Goal: Information Seeking & Learning: Learn about a topic

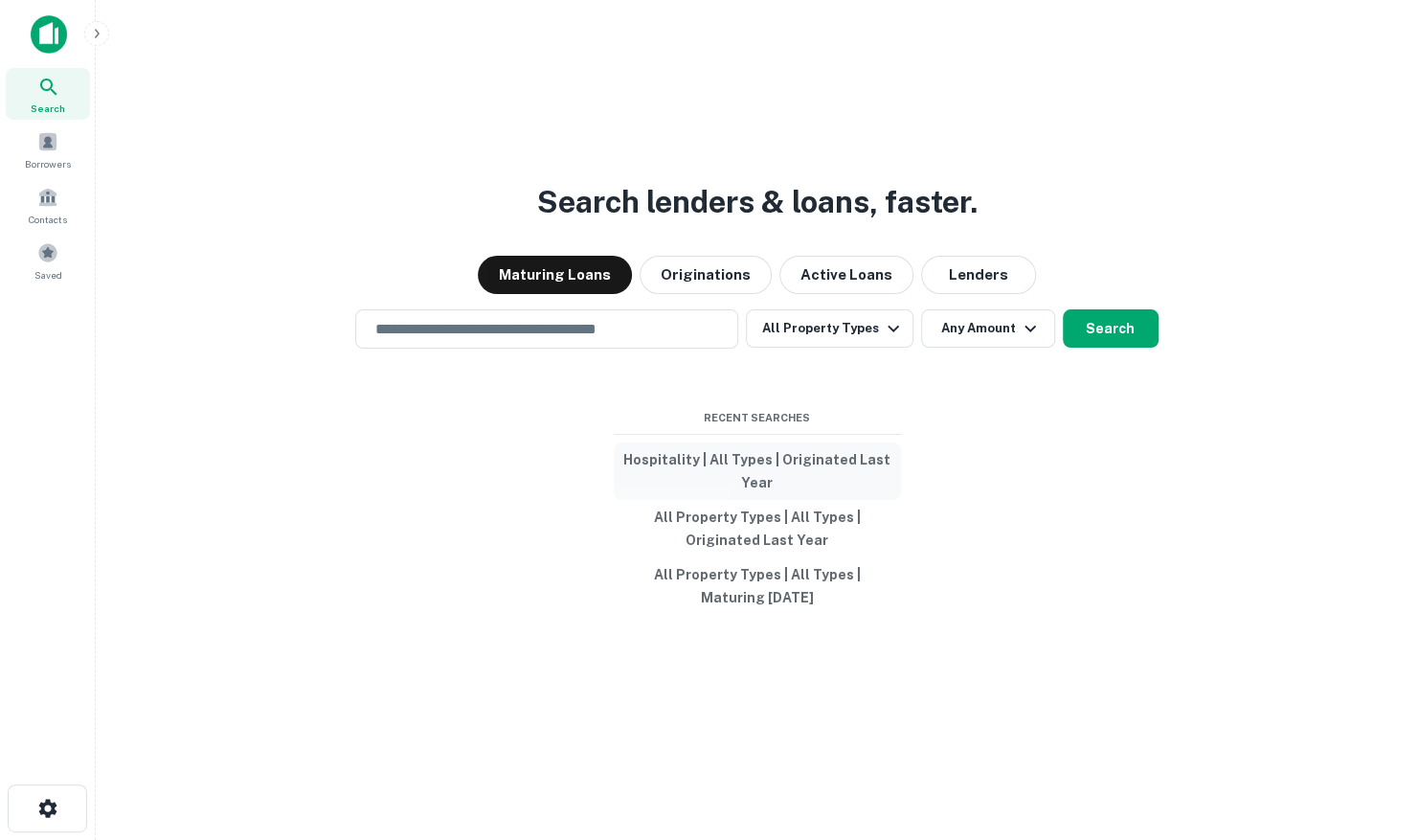
click at [766, 461] on button "Hospitality | All Types | Originated Last Year" at bounding box center [758, 471] width 287 height 57
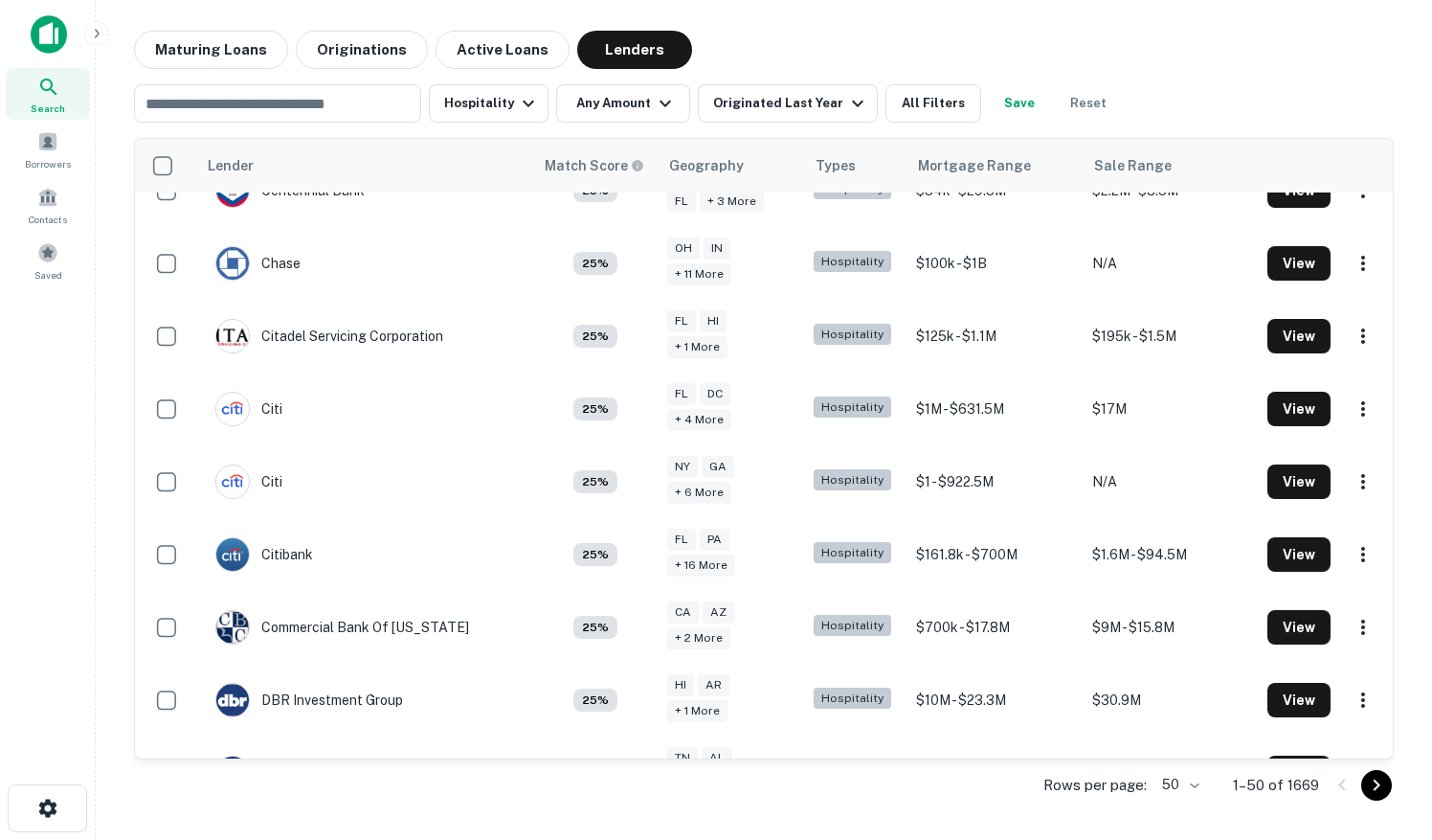
scroll to position [1149, 0]
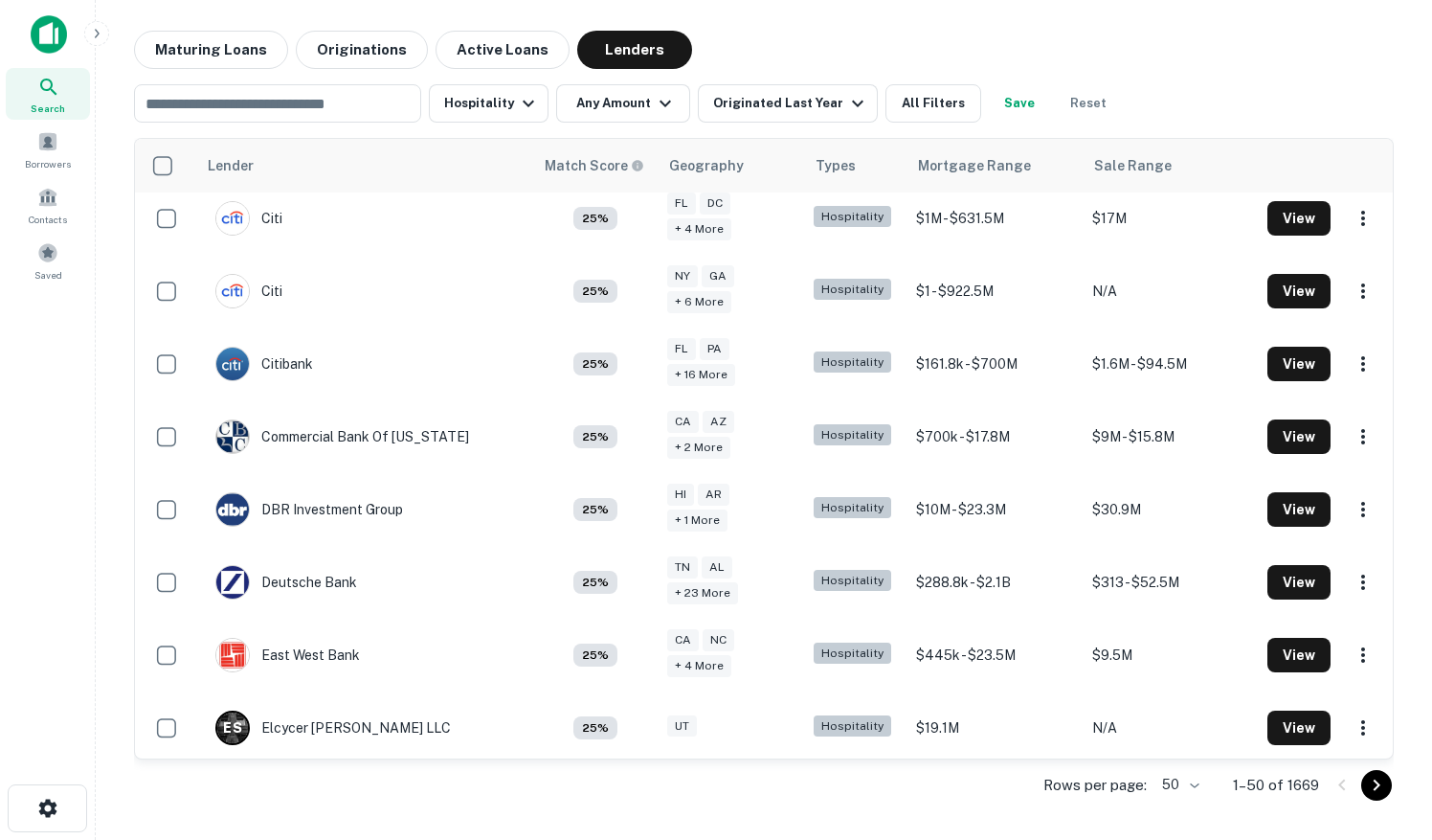
click at [1192, 783] on body "Search Borrowers Contacts Saved Maturing Loans Originations Active Loans Lender…" at bounding box center [716, 420] width 1432 height 840
click at [1186, 765] on li "200" at bounding box center [1181, 765] width 65 height 34
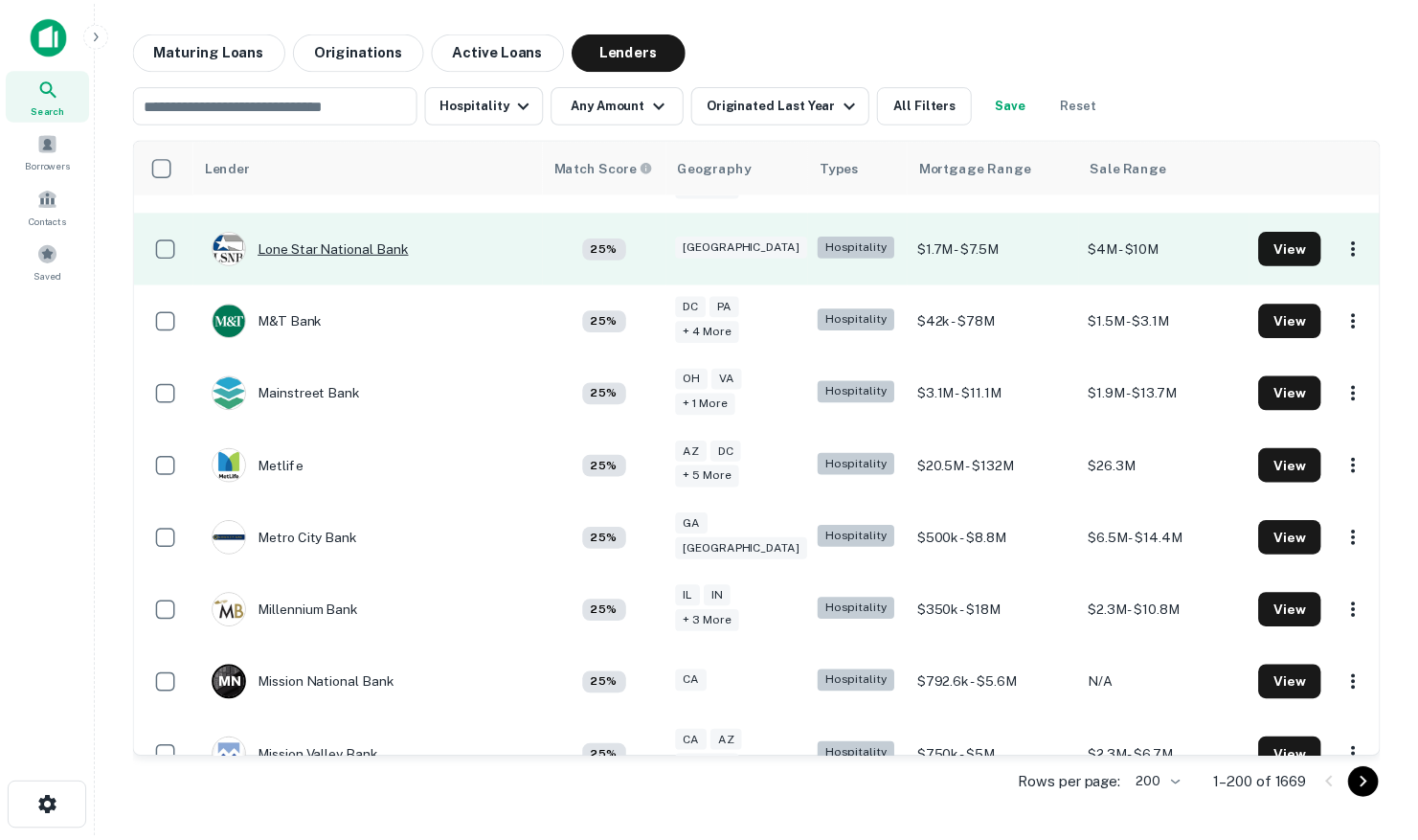
scroll to position [8712, 0]
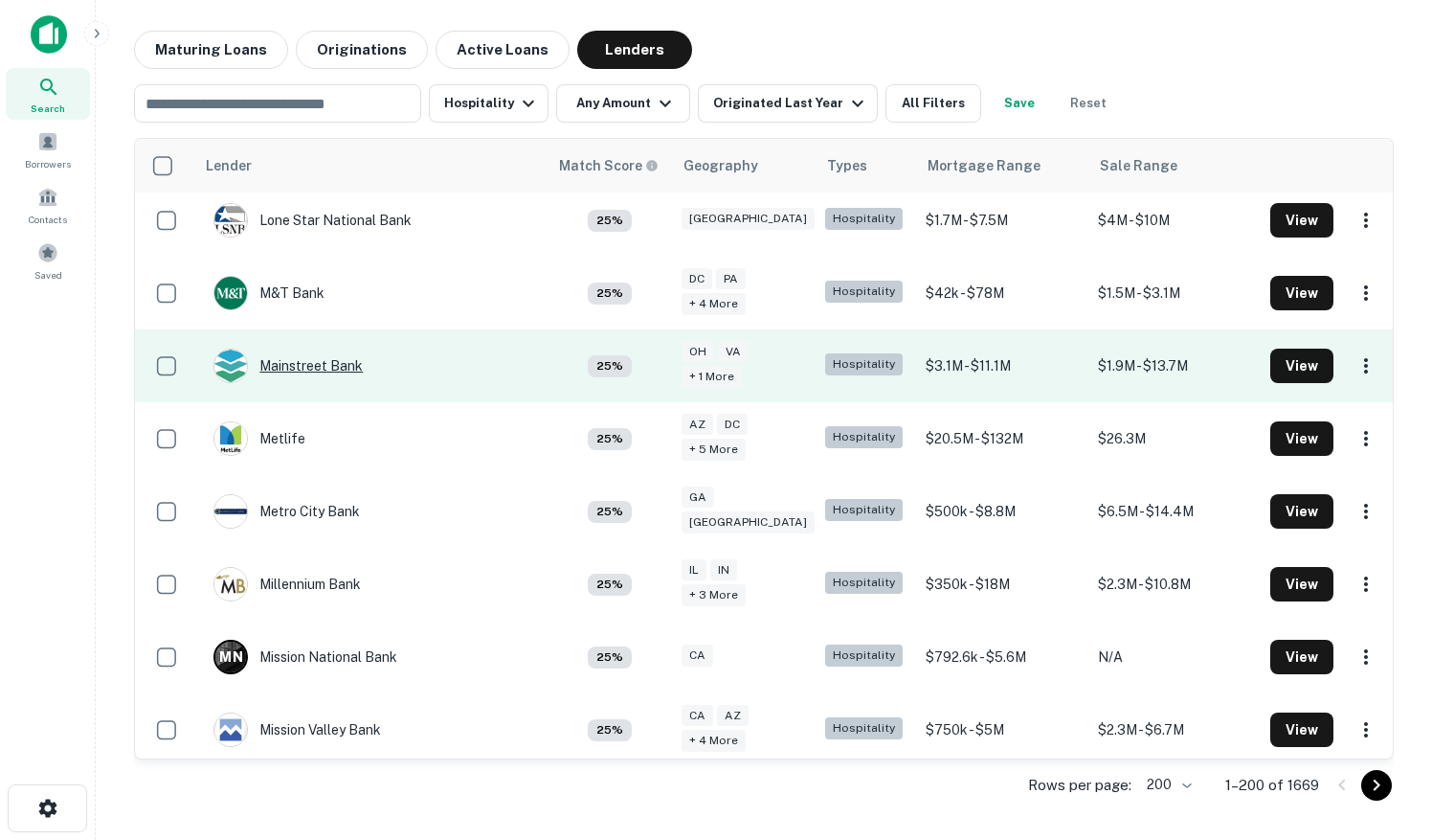
click at [318, 349] on div "Mainstreet Bank" at bounding box center [288, 366] width 149 height 34
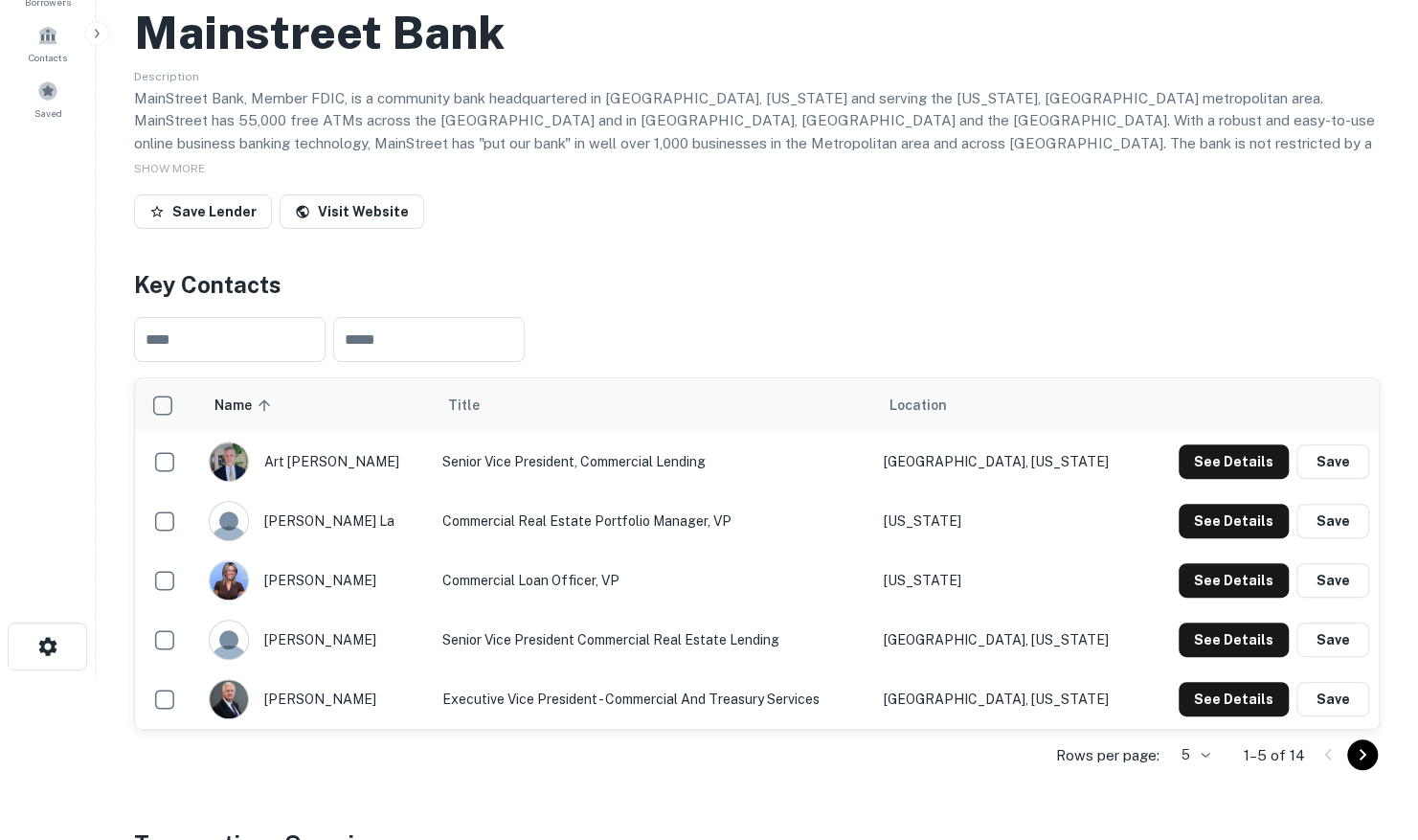
scroll to position [192, 0]
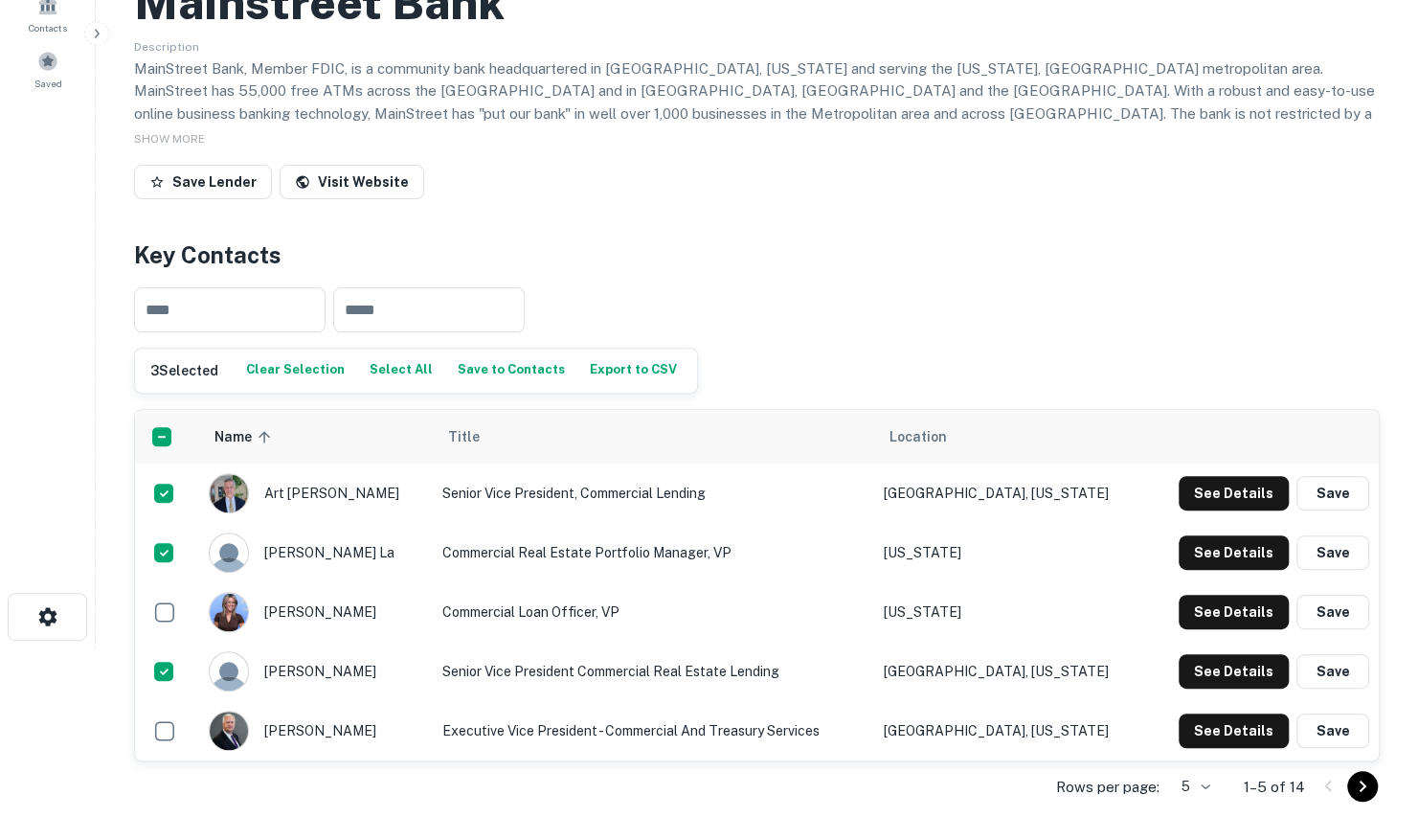
click at [1363, 783] on icon "Go to next page" at bounding box center [1362, 786] width 7 height 11
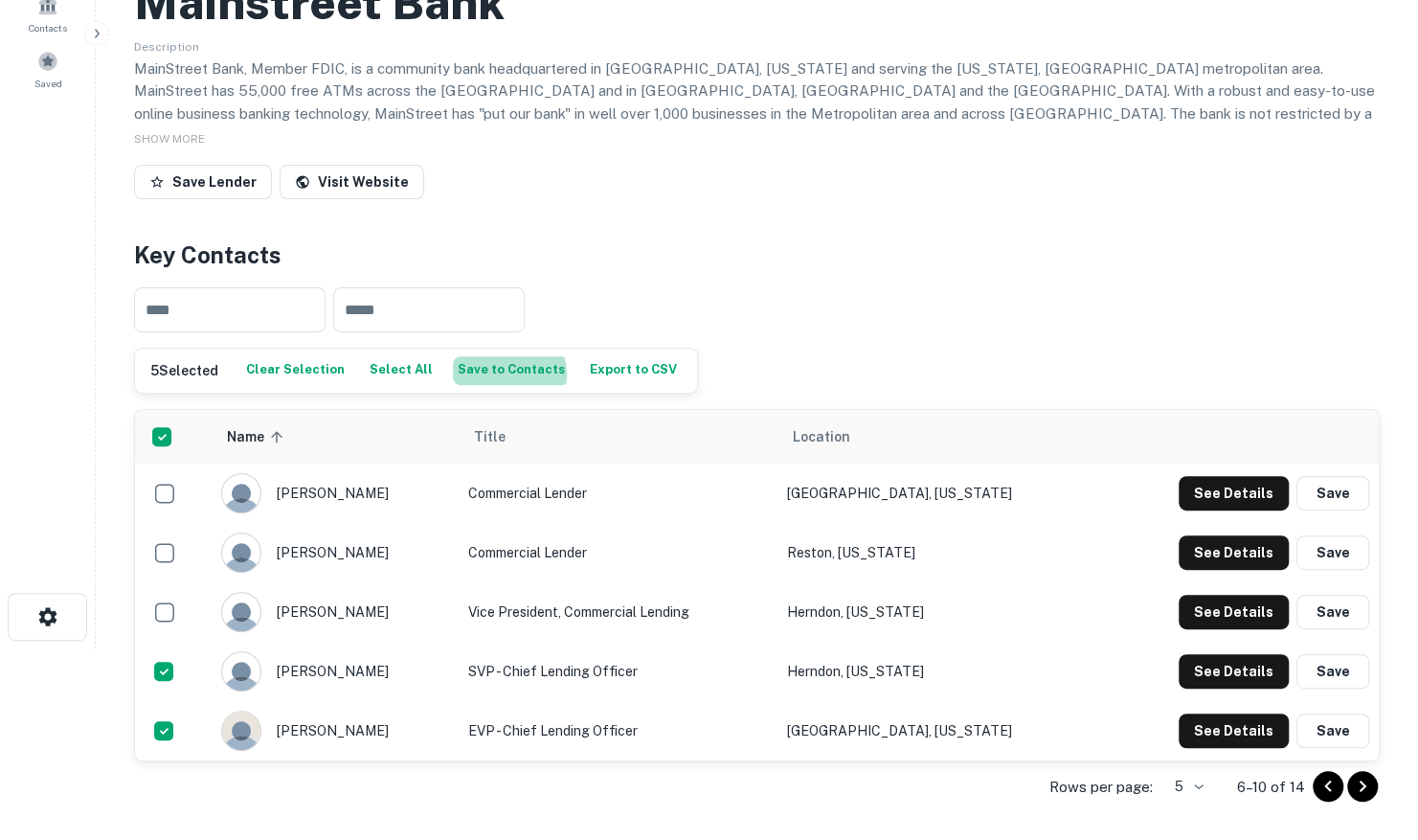
click at [492, 374] on button "Save to Contacts" at bounding box center [512, 371] width 117 height 29
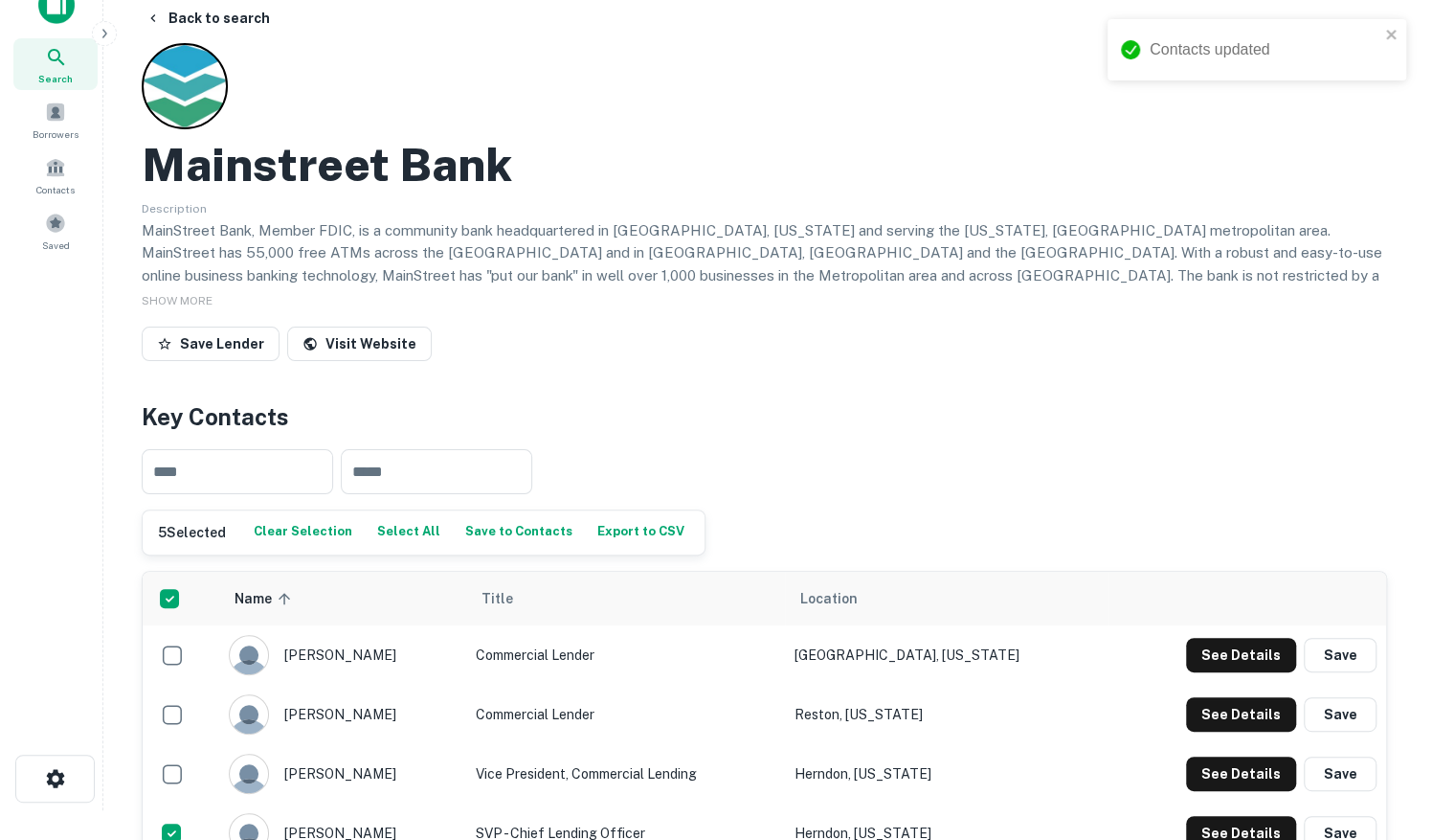
scroll to position [0, 0]
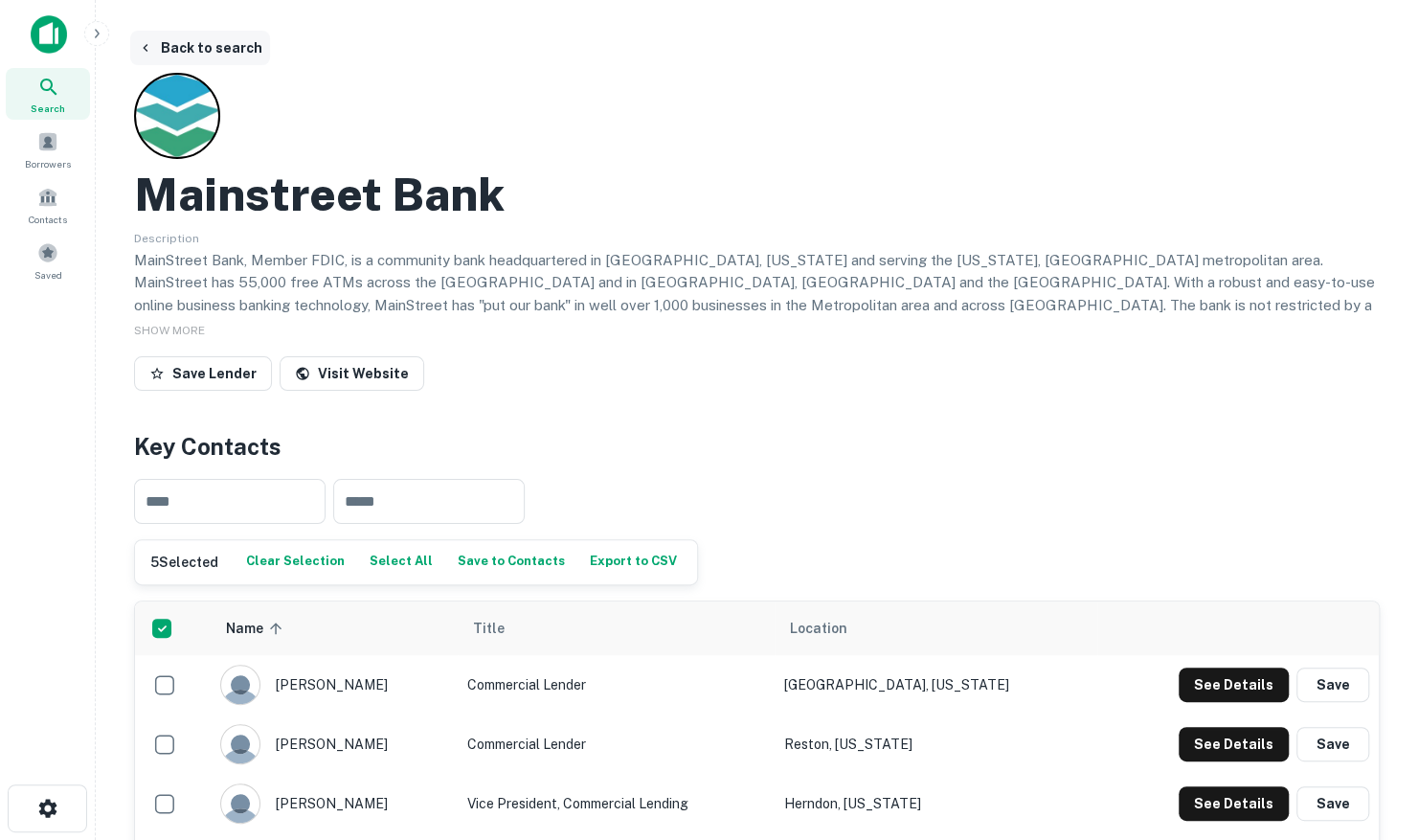
click at [189, 42] on button "Back to search" at bounding box center [200, 48] width 140 height 34
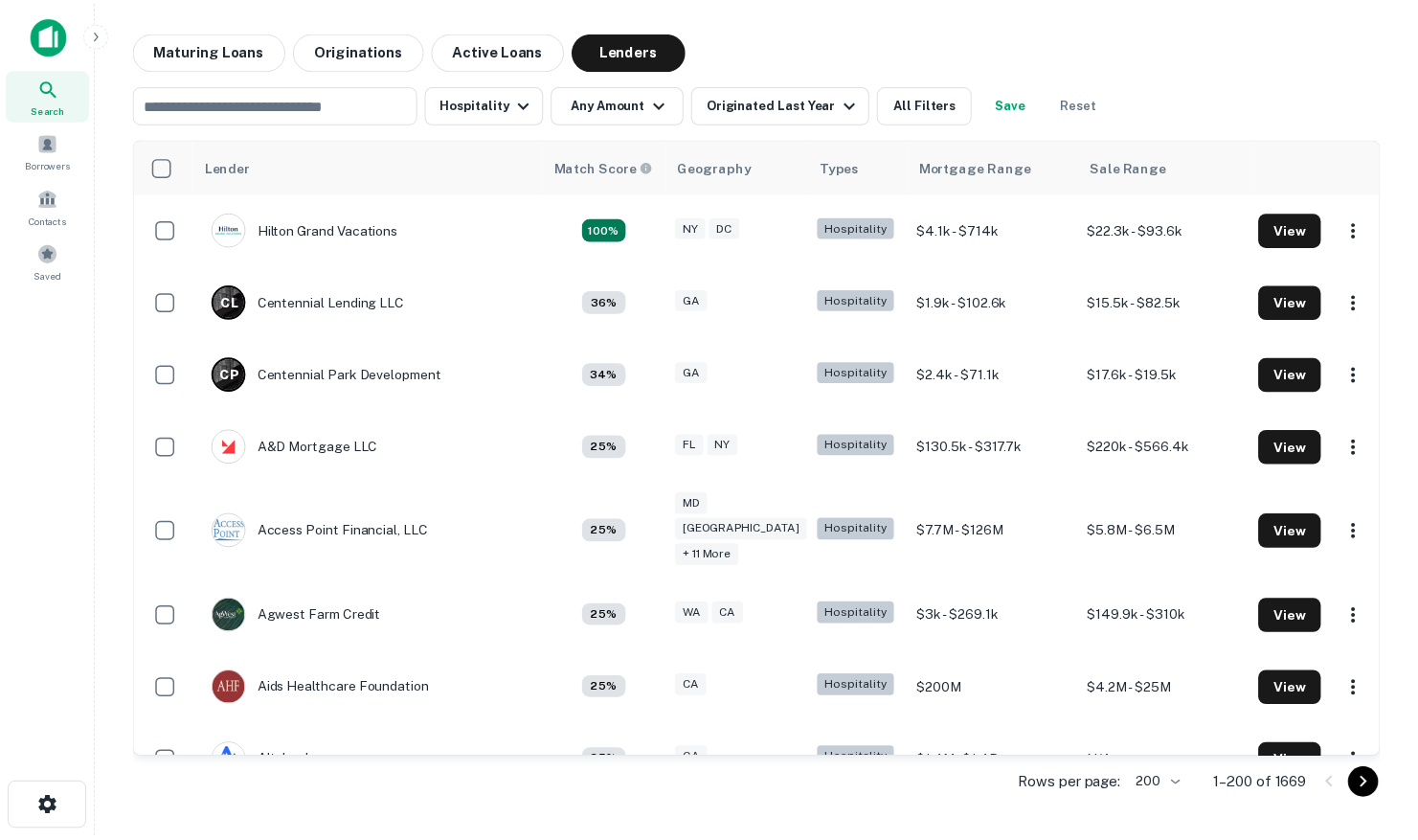
scroll to position [8712, 0]
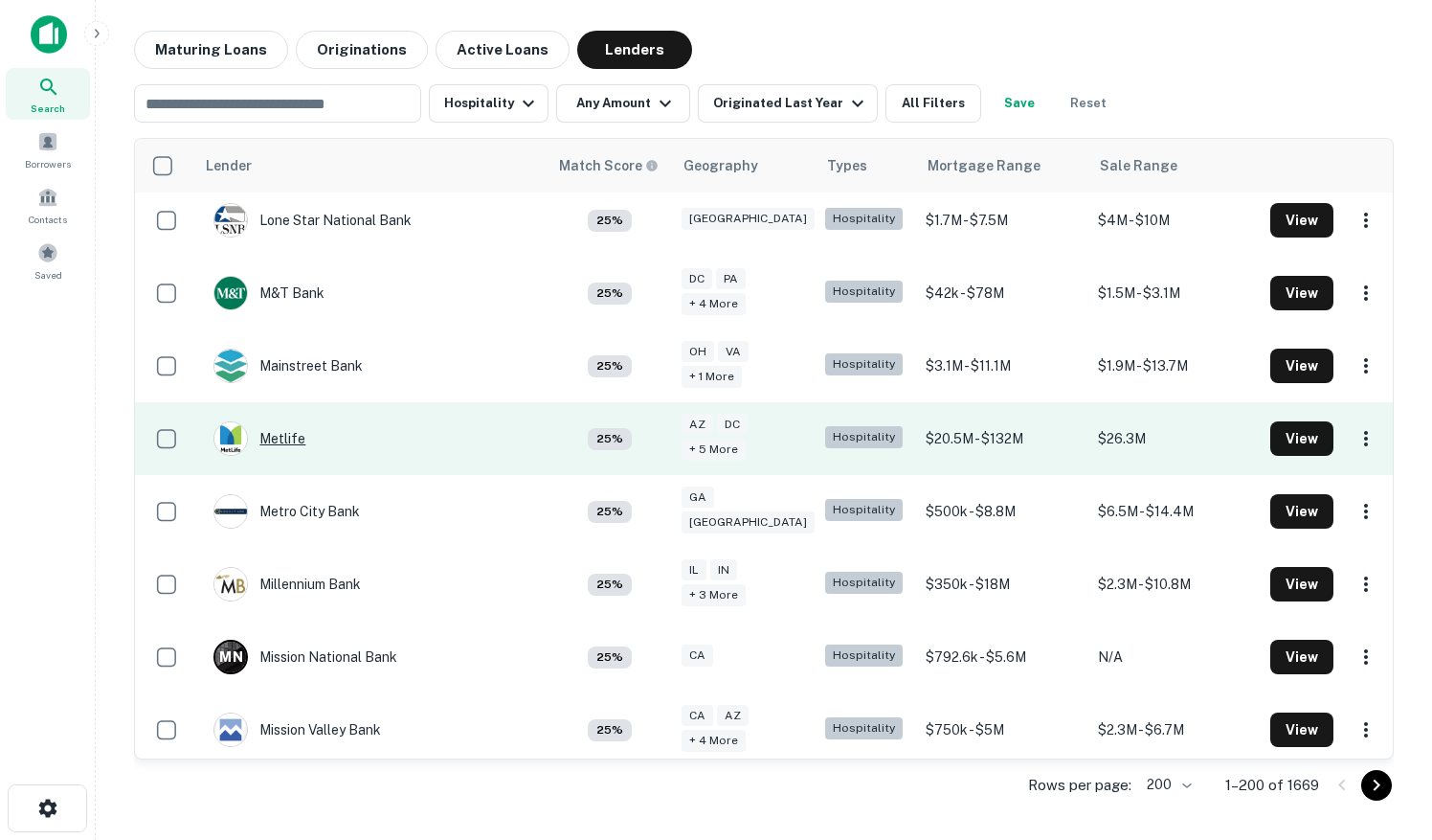
click at [275, 421] on div "Metlife" at bounding box center [260, 439] width 92 height 34
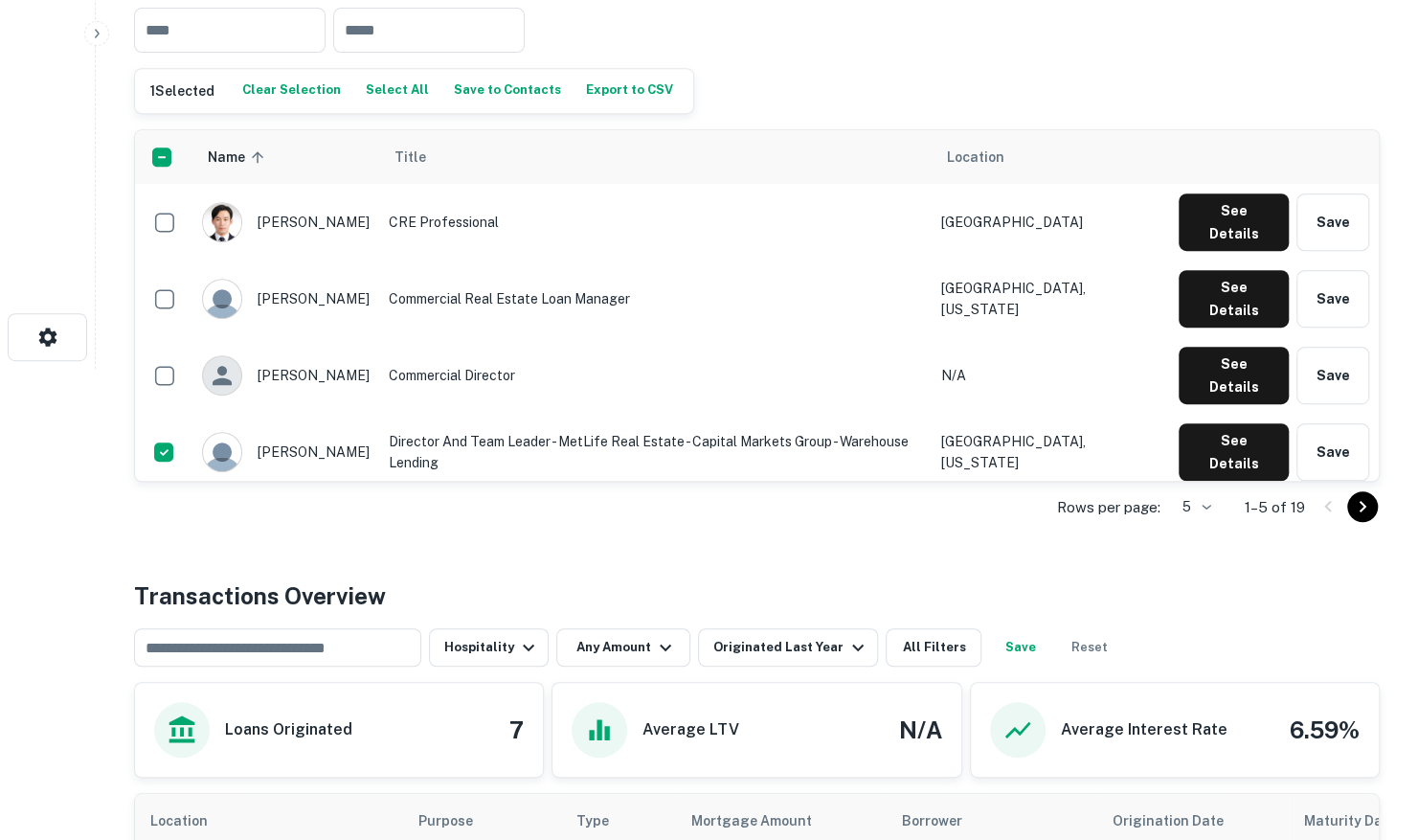
scroll to position [479, 0]
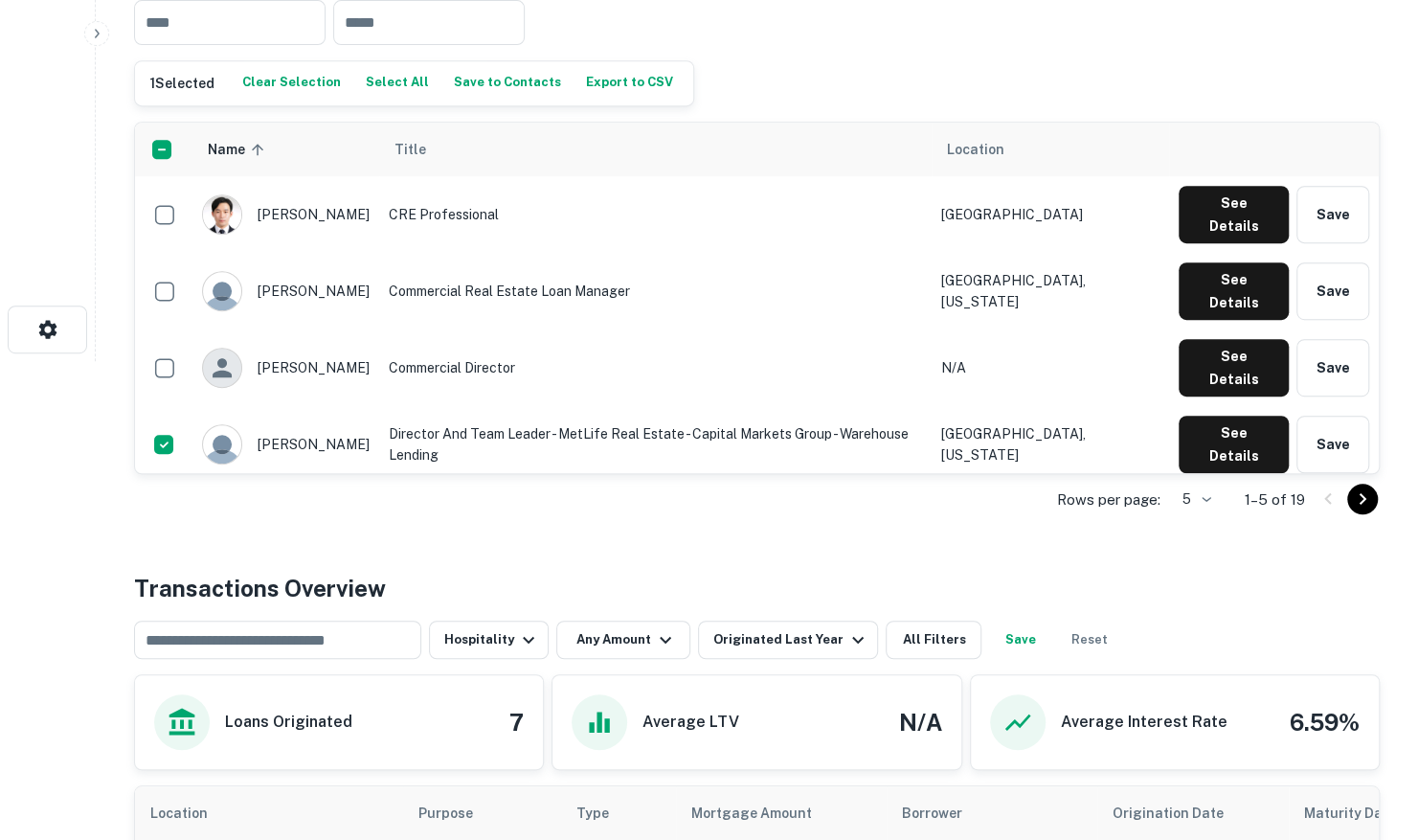
click at [1365, 500] on icon "Go to next page" at bounding box center [1362, 499] width 23 height 23
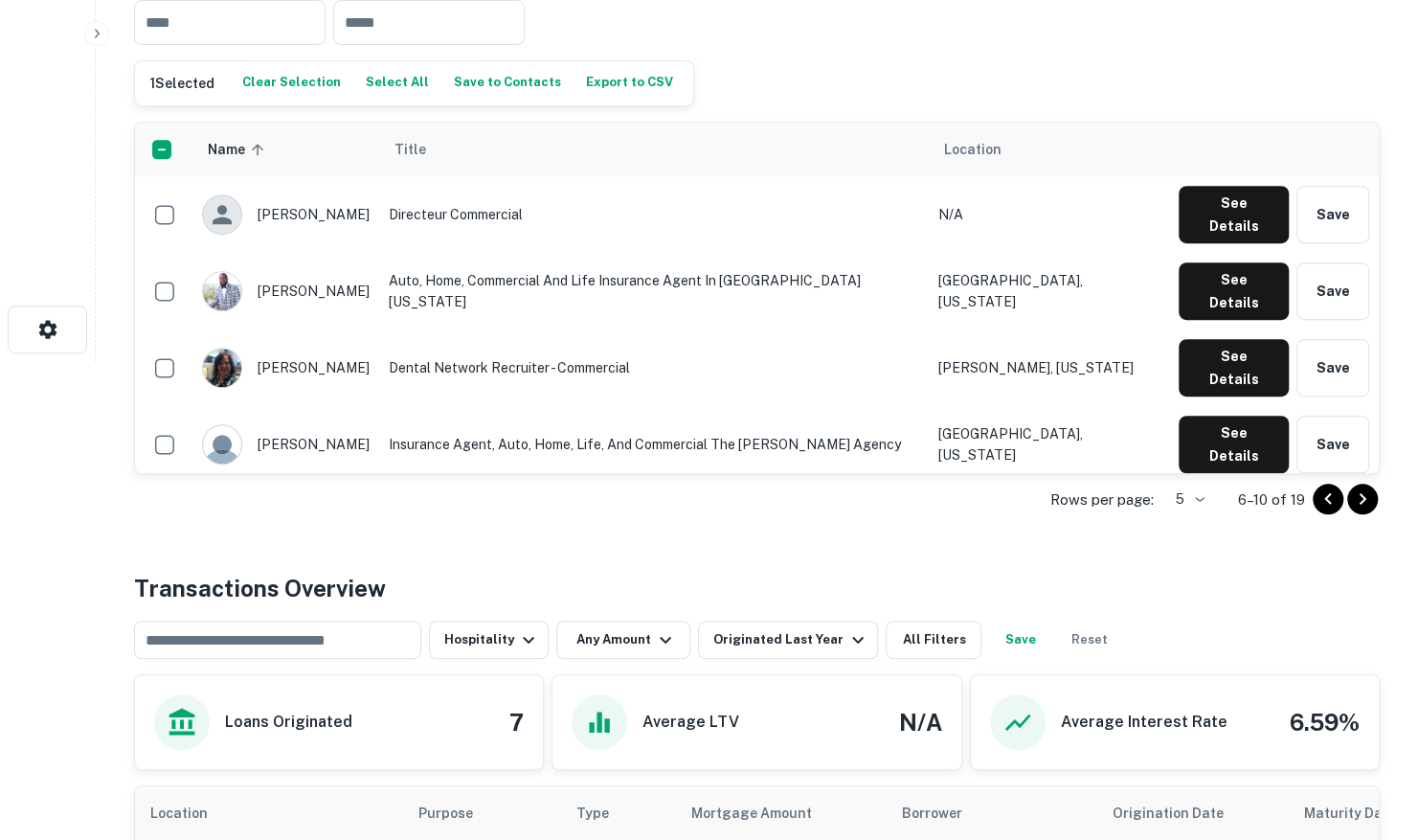
scroll to position [575, 0]
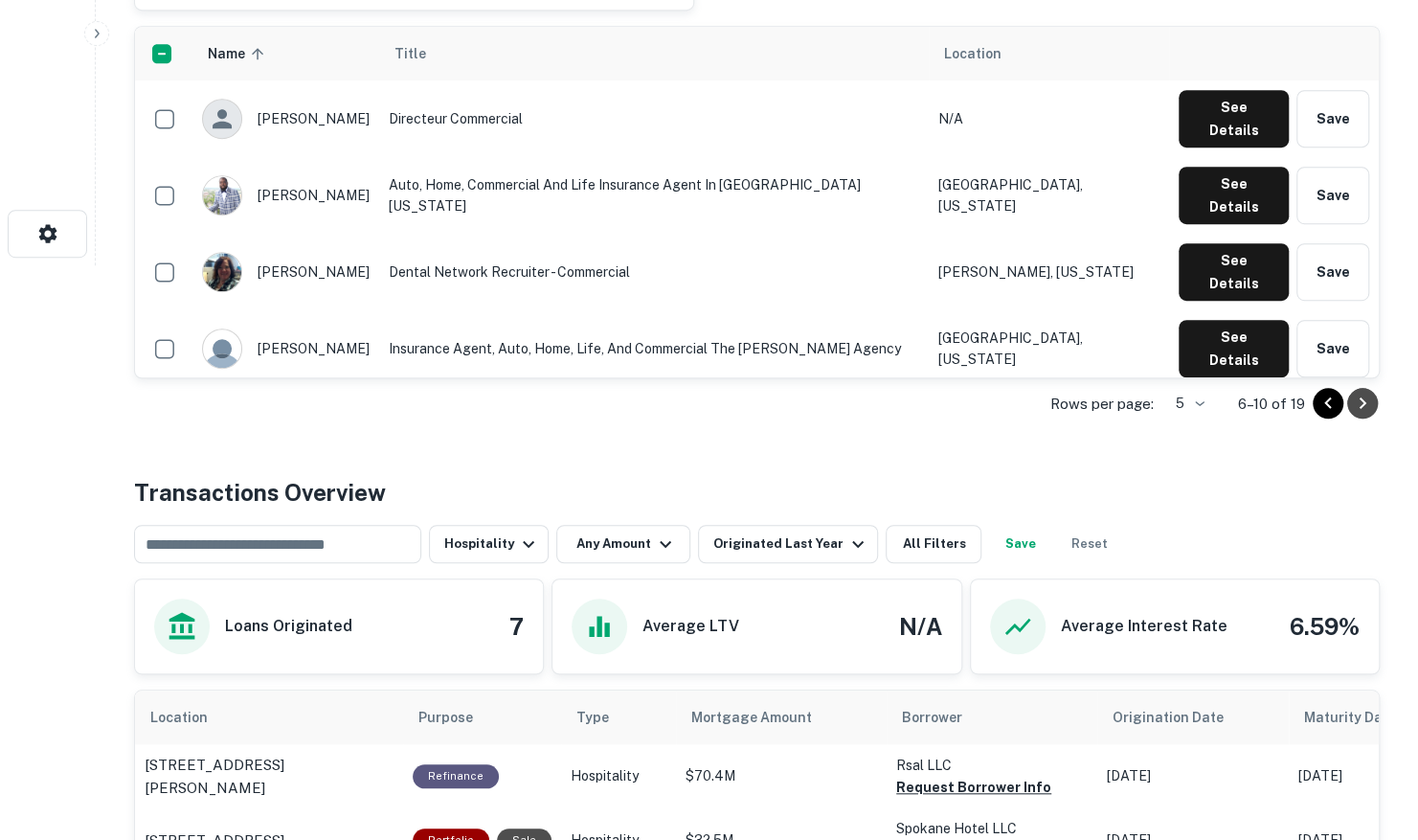
click at [1364, 403] on icon "Go to next page" at bounding box center [1362, 403] width 23 height 23
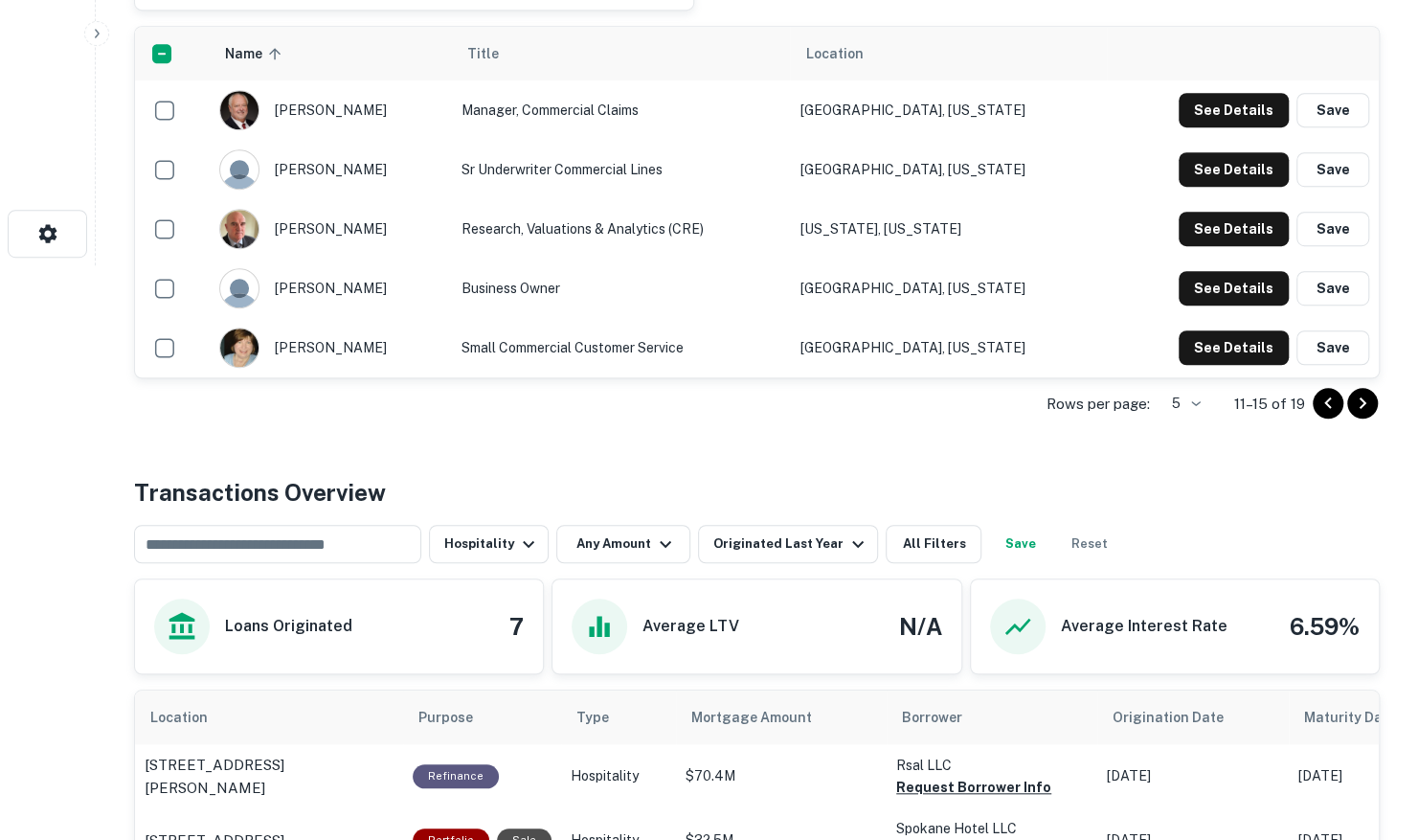
scroll to position [479, 0]
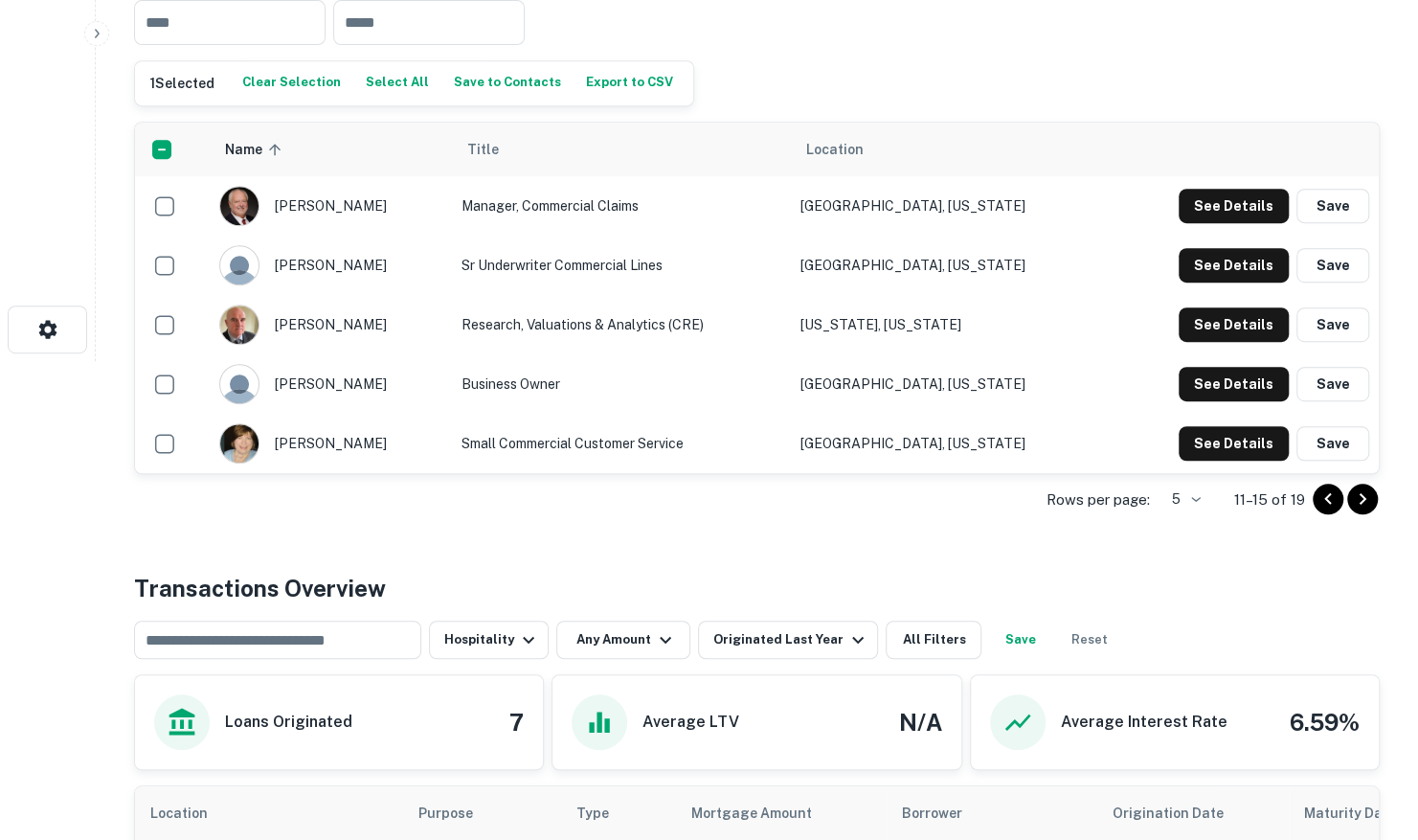
click at [1361, 496] on icon "Go to next page" at bounding box center [1362, 499] width 23 height 23
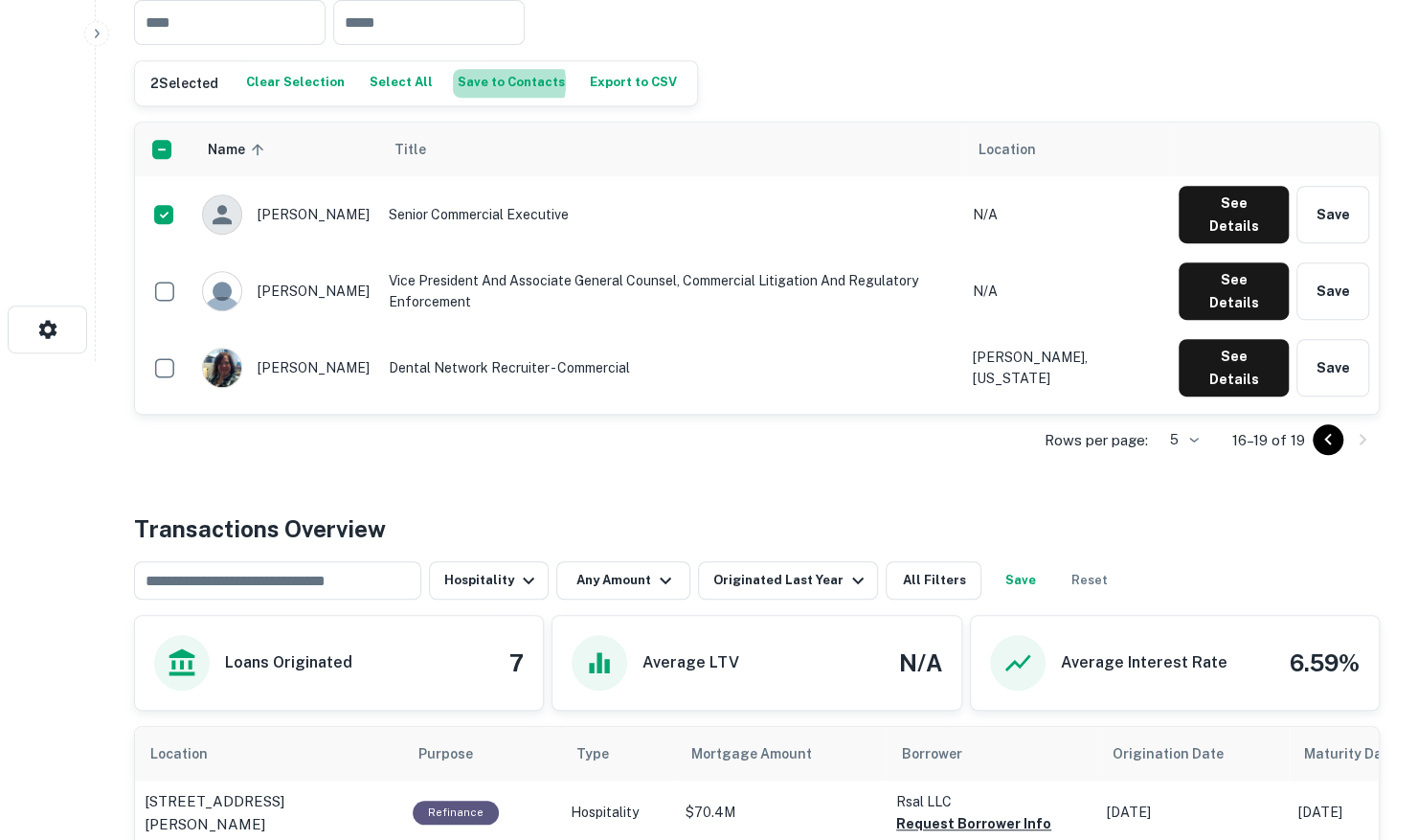
click at [472, 82] on button "Save to Contacts" at bounding box center [512, 83] width 117 height 29
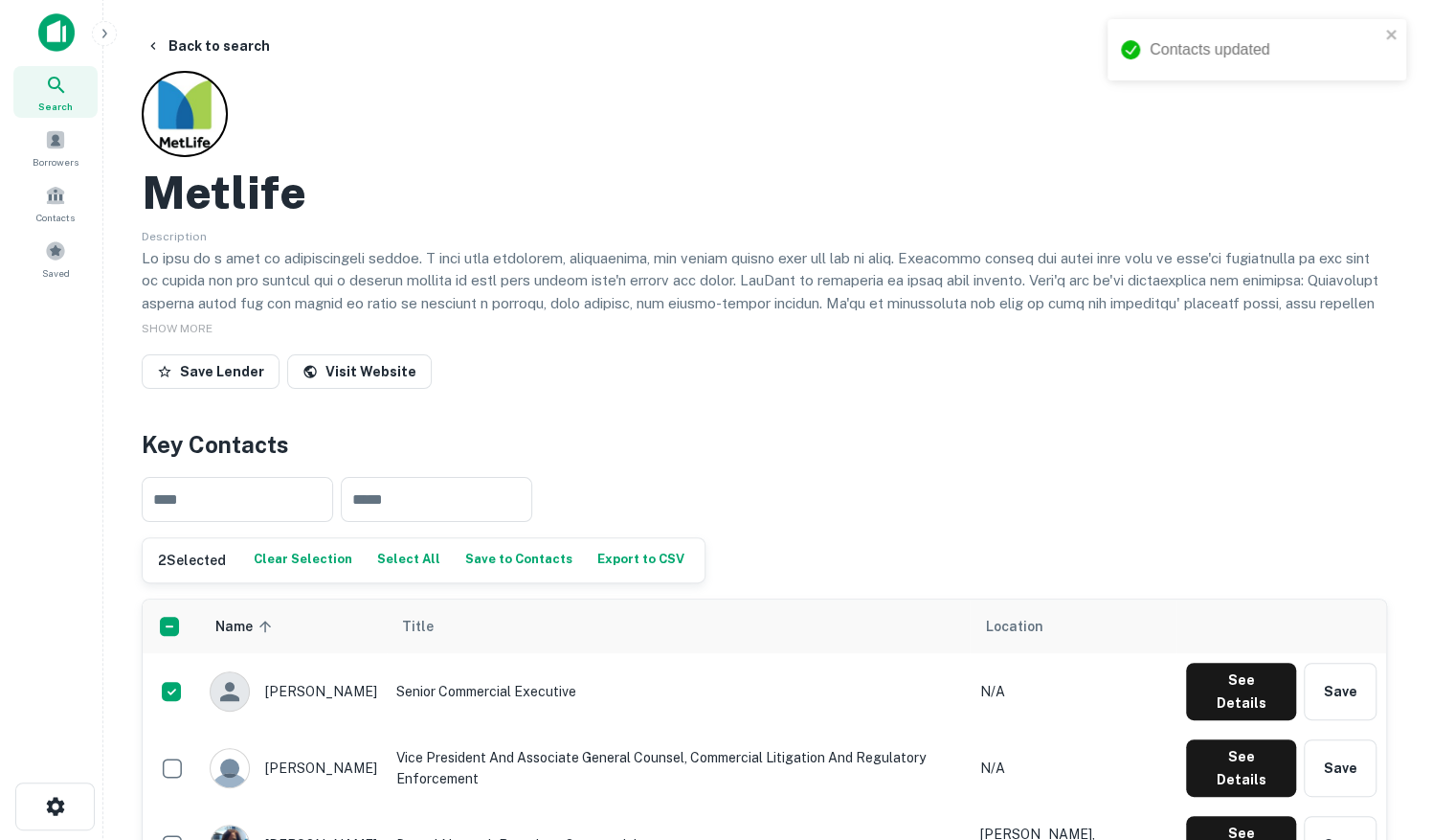
scroll to position [0, 0]
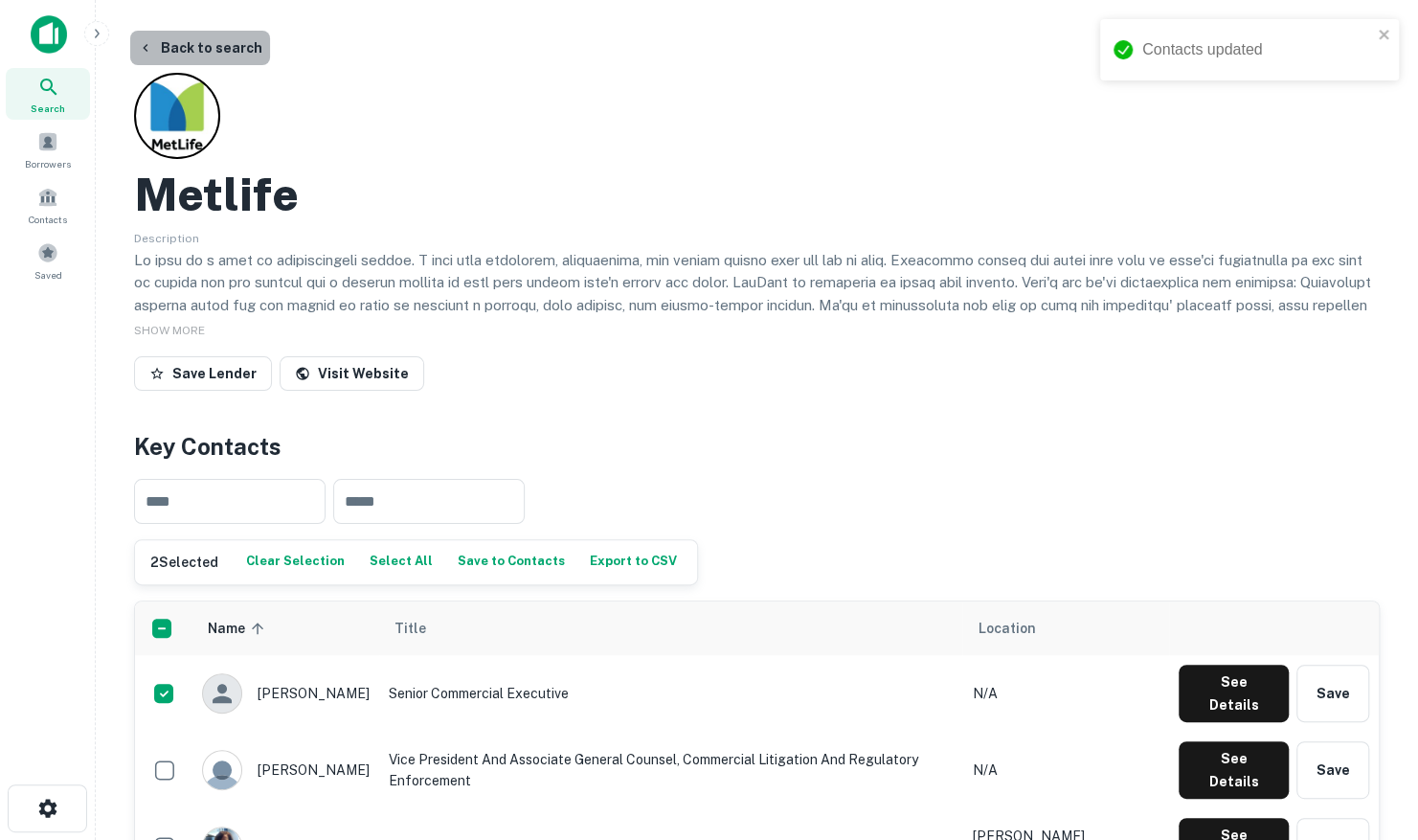
click at [207, 49] on button "Back to search" at bounding box center [200, 48] width 140 height 34
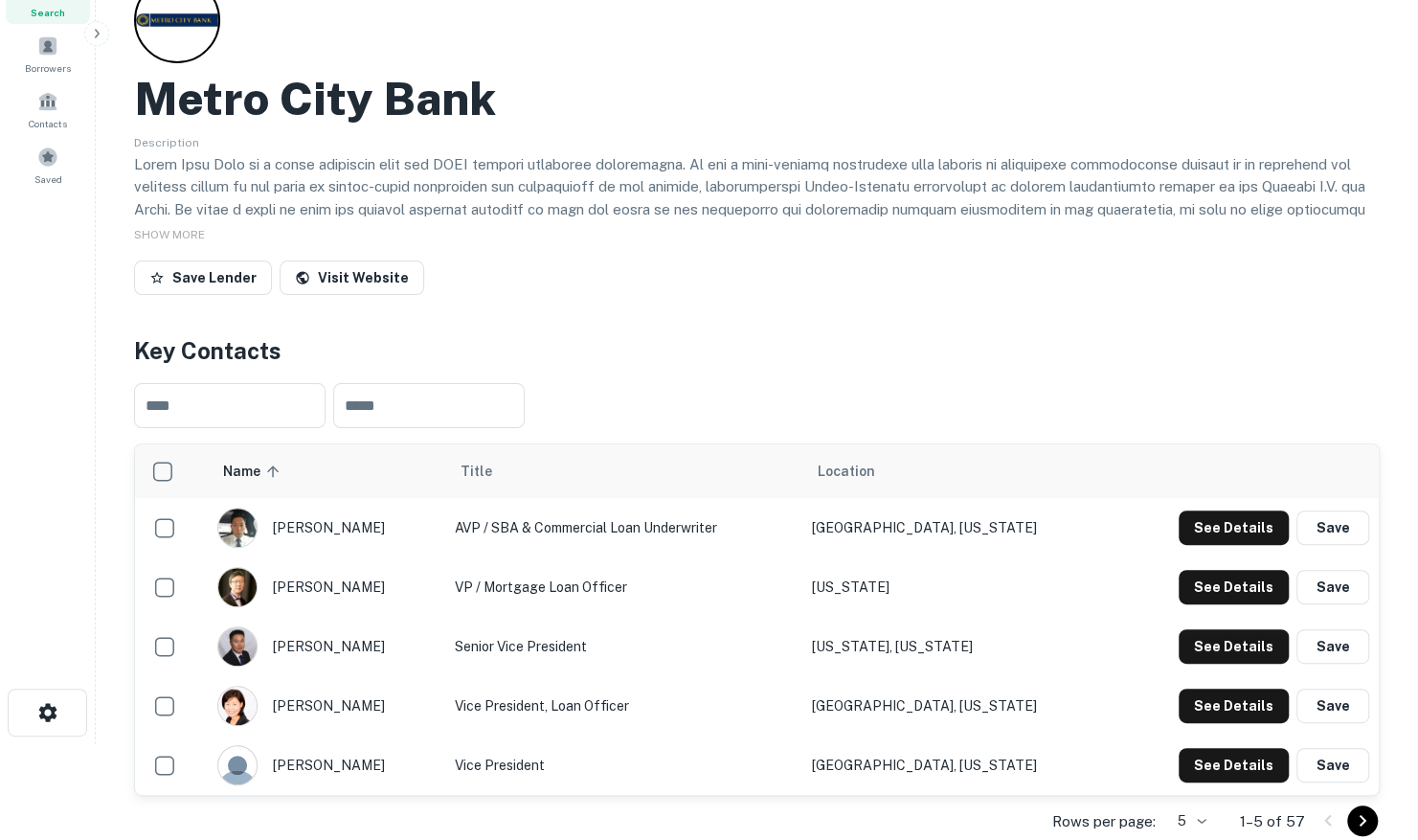
scroll to position [192, 0]
